Goal: Task Accomplishment & Management: Use online tool/utility

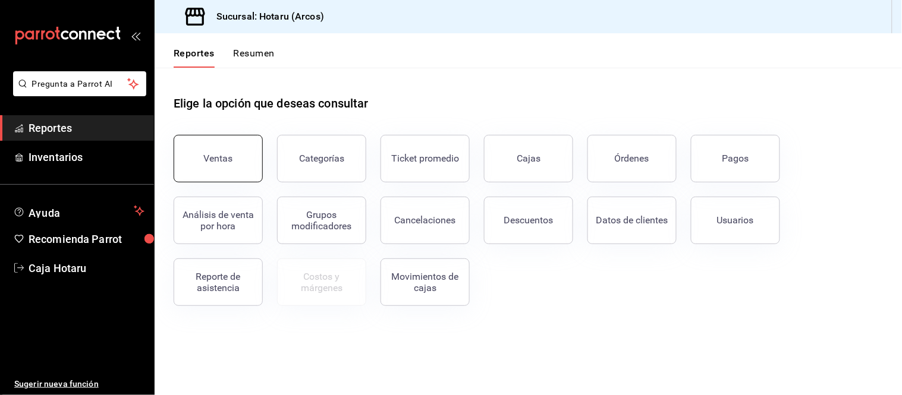
click at [200, 161] on button "Ventas" at bounding box center [218, 159] width 89 height 48
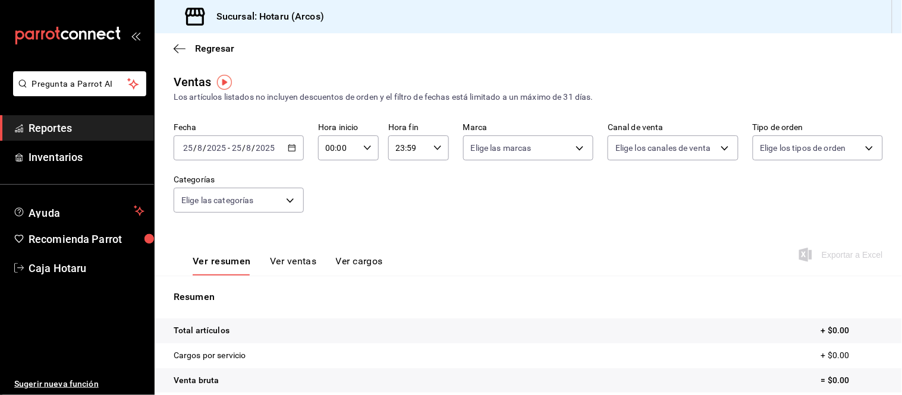
click at [292, 152] on icon "button" at bounding box center [292, 148] width 8 height 8
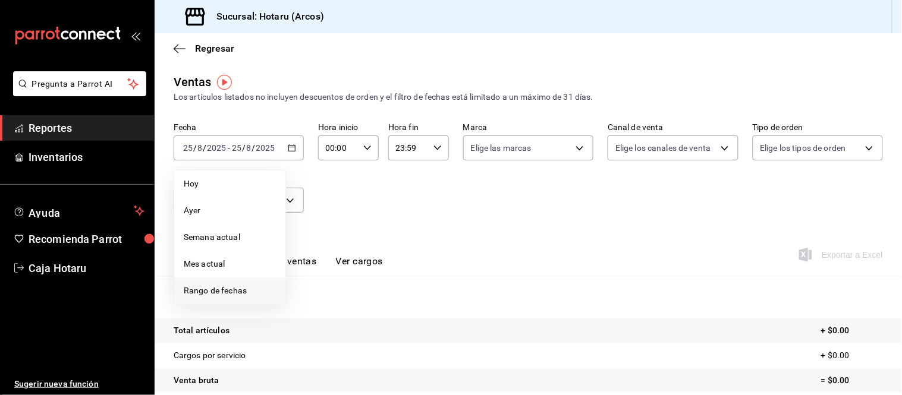
click at [235, 287] on span "Rango de fechas" at bounding box center [230, 291] width 92 height 12
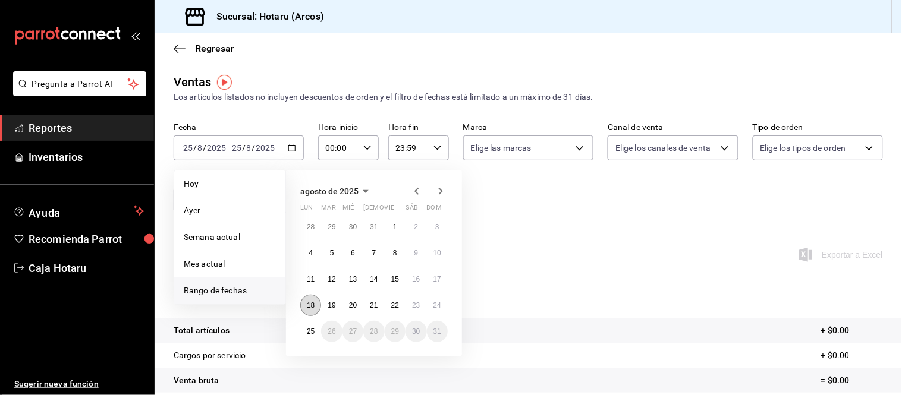
click at [309, 303] on abbr "18" at bounding box center [311, 305] width 8 height 8
click at [307, 325] on button "25" at bounding box center [310, 331] width 21 height 21
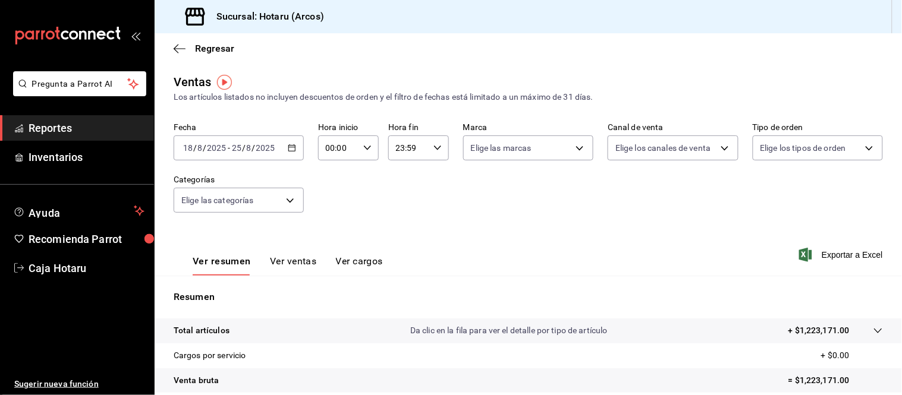
click at [290, 147] on icon "button" at bounding box center [292, 148] width 8 height 8
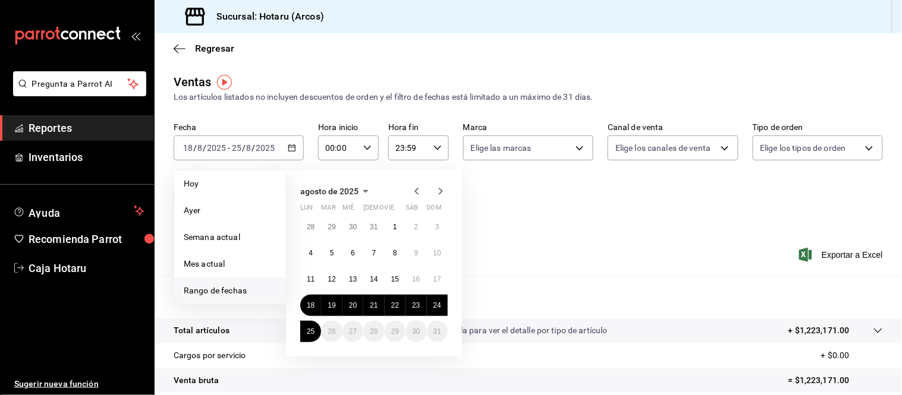
click at [524, 227] on div "Fecha 2025-08-18 18 / 8 / 2025 - 2025-08-25 25 / 8 / 2025 Hoy Ayer Semana actua…" at bounding box center [528, 174] width 709 height 105
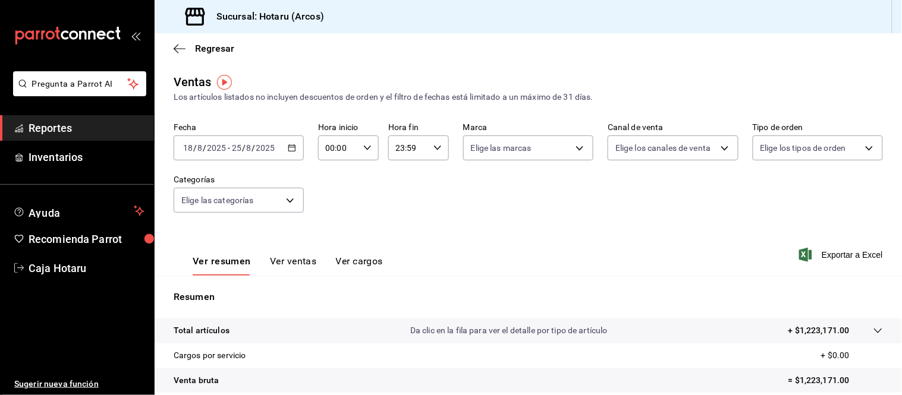
click at [367, 143] on div "00:00 Hora inicio" at bounding box center [348, 148] width 61 height 25
click at [327, 234] on button "05" at bounding box center [331, 243] width 25 height 24
type input "05:00"
click at [356, 182] on span "00" at bounding box center [361, 179] width 11 height 10
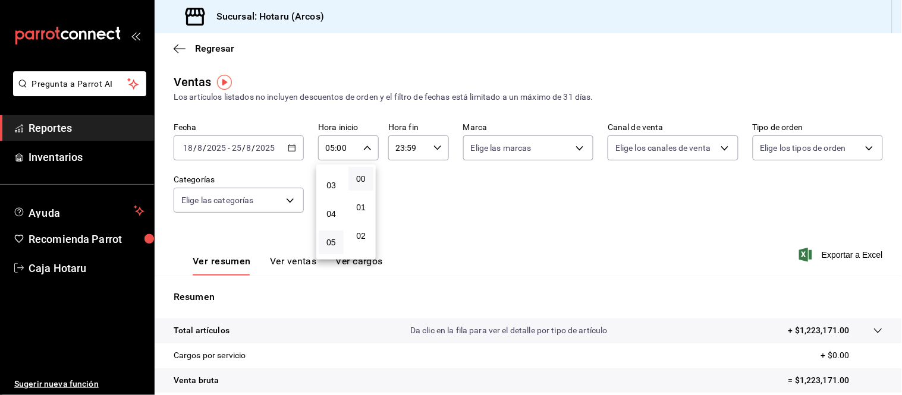
click at [435, 150] on div at bounding box center [451, 197] width 902 height 395
click at [435, 150] on icon "button" at bounding box center [437, 148] width 8 height 8
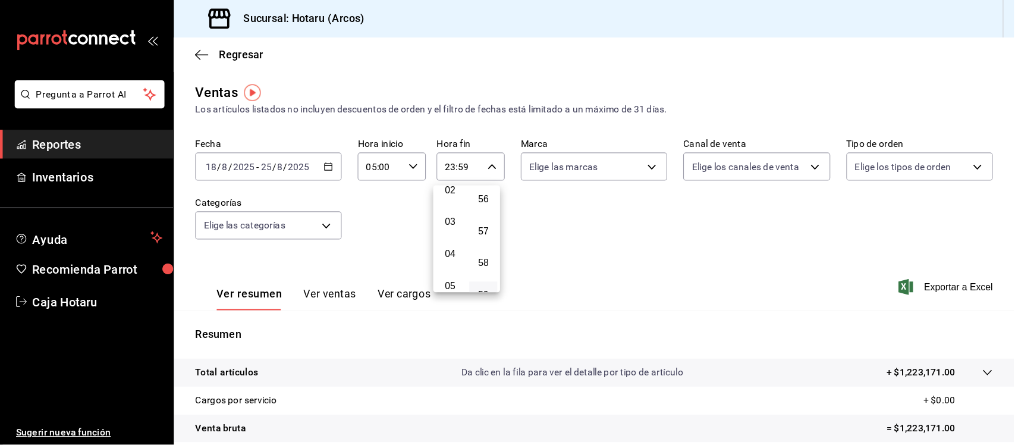
scroll to position [130, 0]
click at [400, 191] on span "05" at bounding box center [400, 192] width 11 height 10
type input "05:59"
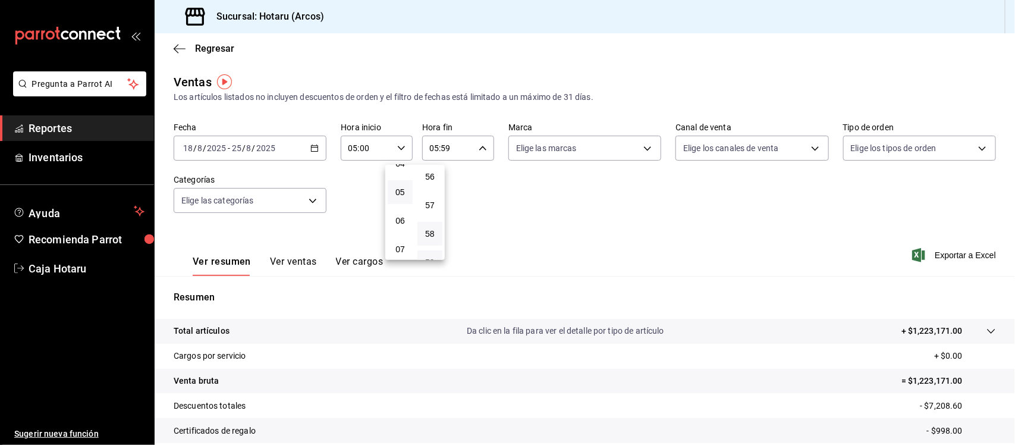
scroll to position [1580, 0]
drag, startPoint x: 427, startPoint y: 209, endPoint x: 480, endPoint y: 235, distance: 59.6
click at [480, 271] on button "59" at bounding box center [469, 283] width 25 height 24
click at [471, 177] on span "00" at bounding box center [472, 179] width 17 height 10
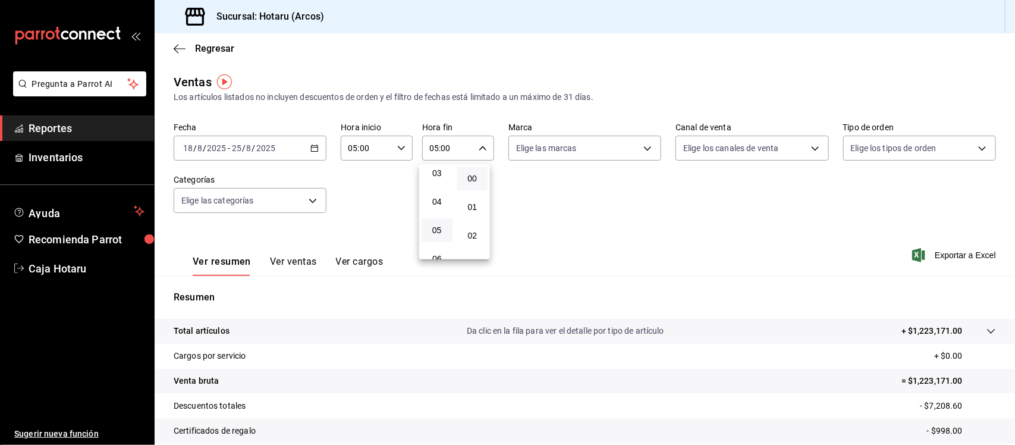
scroll to position [90, 0]
click at [444, 169] on span "03" at bounding box center [437, 174] width 17 height 10
type input "03:00"
click at [444, 169] on span "03" at bounding box center [437, 174] width 17 height 10
click at [839, 232] on div at bounding box center [507, 222] width 1015 height 445
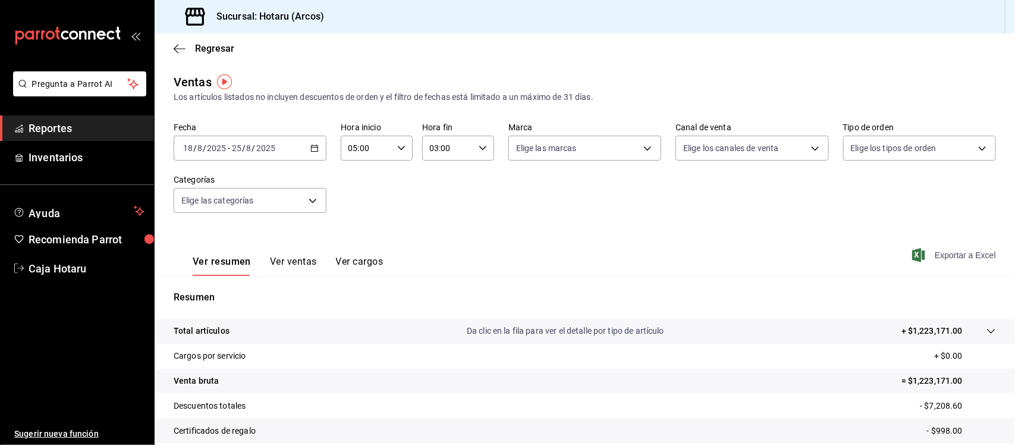
click at [901, 254] on span "Exportar a Excel" at bounding box center [954, 255] width 81 height 14
